Goal: Information Seeking & Learning: Learn about a topic

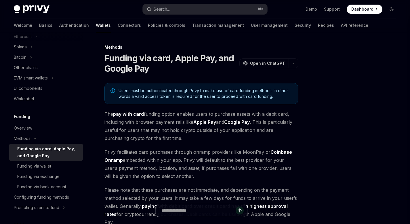
type textarea "*"
click at [404, 19] on div at bounding box center [404, 19] width 0 height 0
click at [13, 127] on link "Overview" at bounding box center [46, 128] width 74 height 10
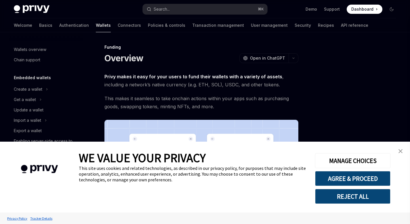
scroll to position [158, 0]
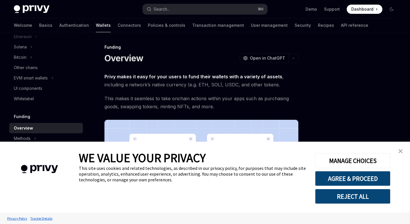
click at [401, 153] on img "close banner" at bounding box center [401, 151] width 4 height 4
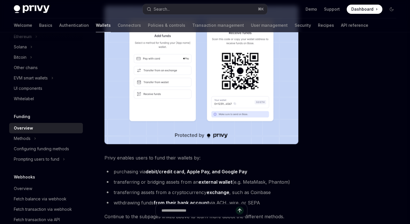
scroll to position [169, 0]
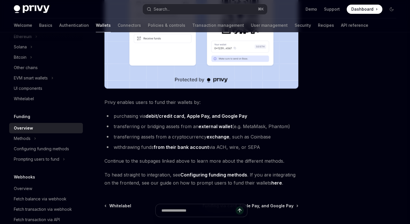
click at [308, 6] on ul "Demo Support Dashboard Dashboard" at bounding box center [344, 9] width 77 height 9
click at [310, 7] on link "Demo" at bounding box center [312, 9] width 12 height 6
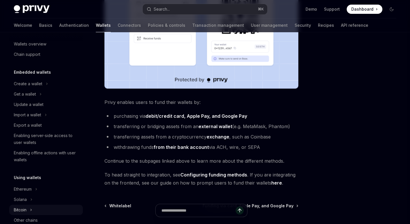
scroll to position [0, 0]
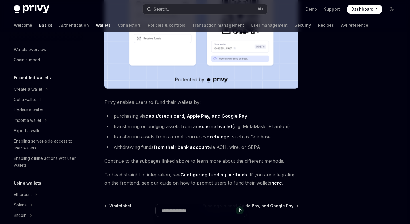
click at [39, 26] on link "Basics" at bounding box center [45, 25] width 13 height 14
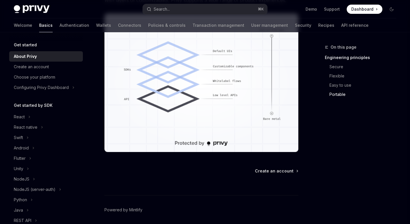
scroll to position [543, 0]
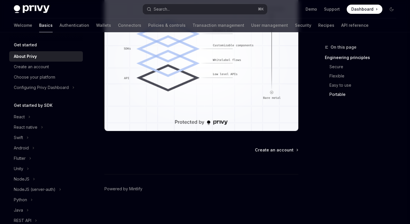
type textarea "*"
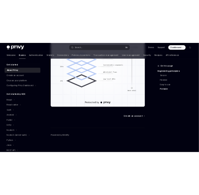
scroll to position [542, 0]
